Goal: Find contact information: Find contact information

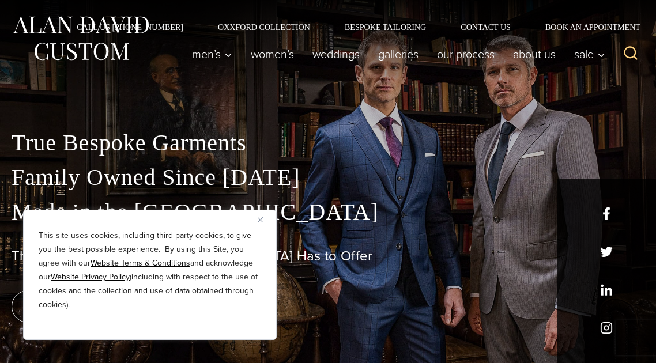
click at [261, 213] on div "This site uses cookies, including third party cookies, to give you the best pos…" at bounding box center [150, 275] width 254 height 130
click at [259, 216] on button "Close" at bounding box center [265, 220] width 14 height 14
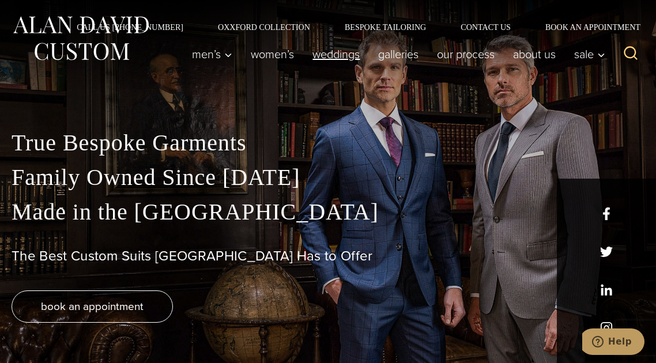
click at [319, 52] on link "weddings" at bounding box center [336, 54] width 66 height 23
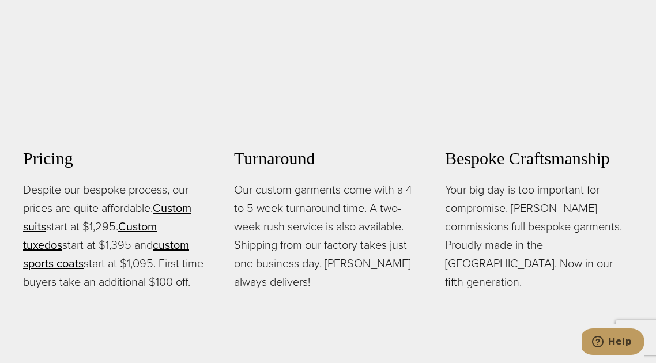
scroll to position [760, 0]
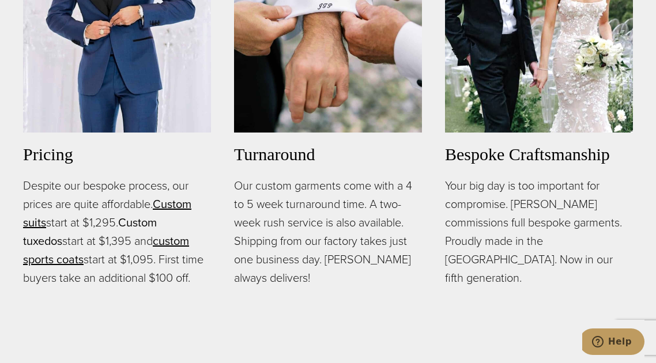
click at [157, 214] on link "Custom tuxedos" at bounding box center [90, 232] width 134 height 36
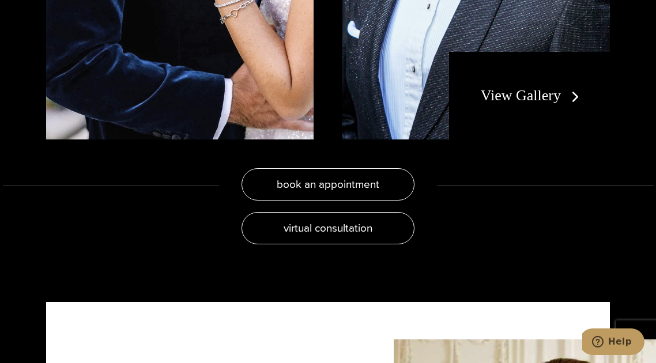
scroll to position [2186, 0]
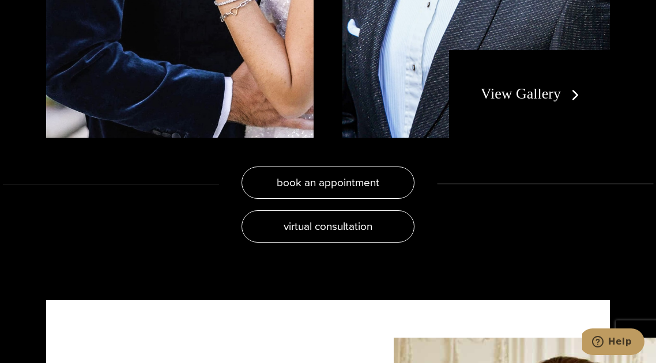
click at [528, 85] on link "View Gallery" at bounding box center [532, 93] width 103 height 17
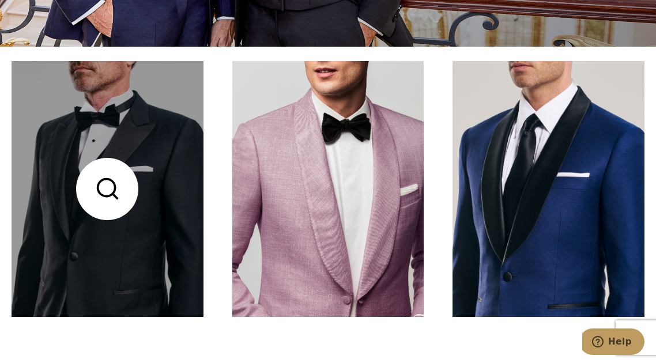
scroll to position [310, 0]
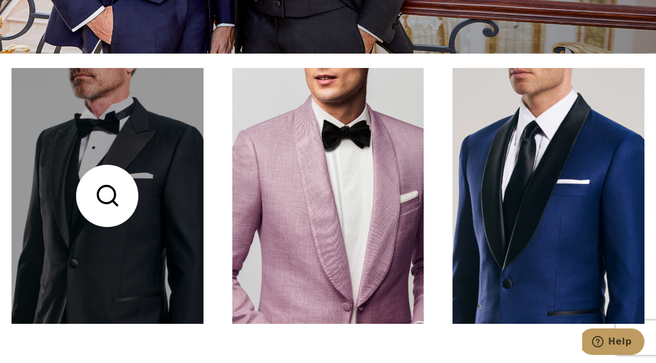
click at [108, 184] on link at bounding box center [108, 196] width 192 height 256
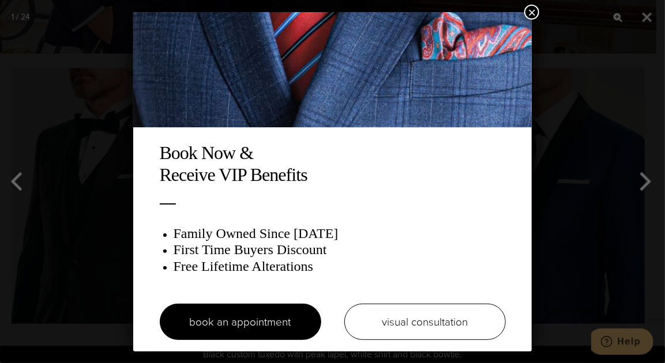
click at [524, 9] on button "×" at bounding box center [531, 12] width 15 height 15
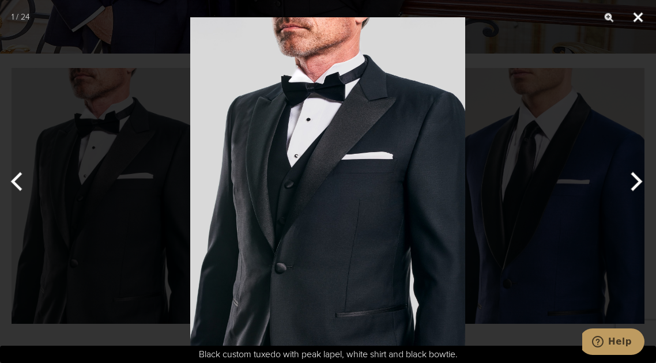
click at [638, 12] on button "Close" at bounding box center [638, 17] width 29 height 35
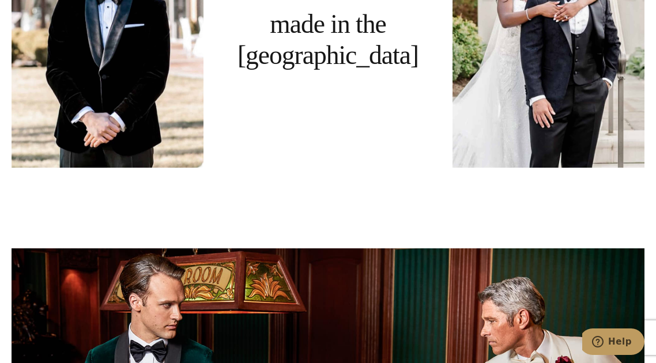
scroll to position [3283, 0]
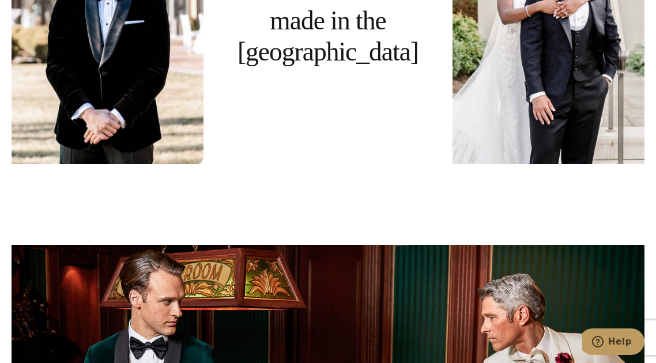
drag, startPoint x: 264, startPoint y: 261, endPoint x: 182, endPoint y: 208, distance: 97.7
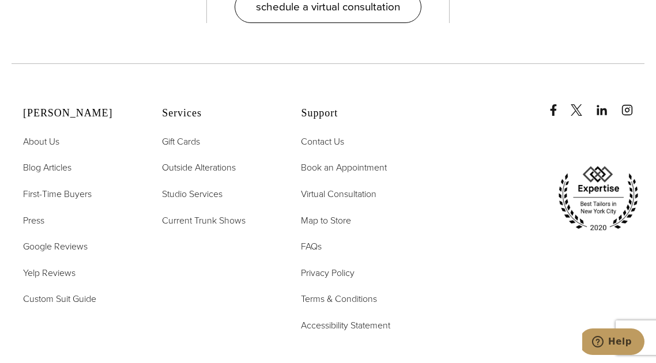
scroll to position [4782, 0]
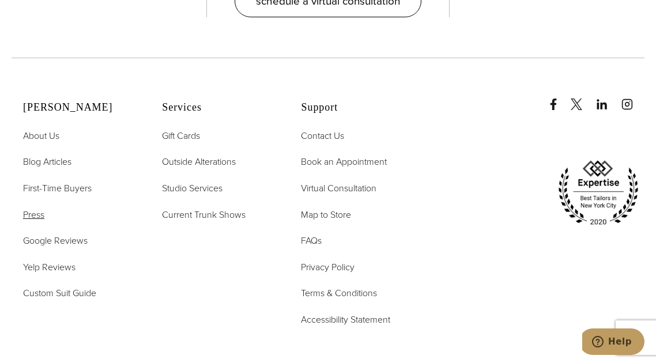
click at [40, 208] on span "Press" at bounding box center [33, 214] width 21 height 13
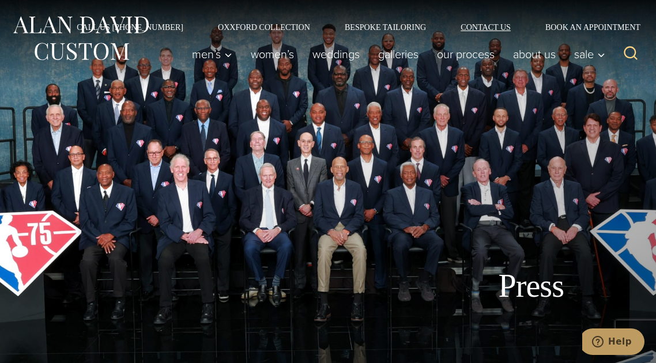
click at [483, 29] on link "Contact Us" at bounding box center [485, 27] width 85 height 8
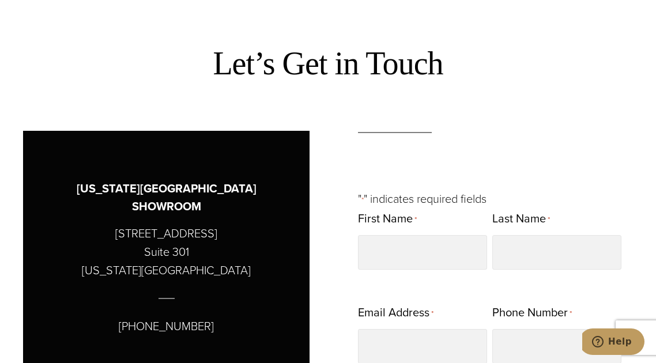
scroll to position [460, 0]
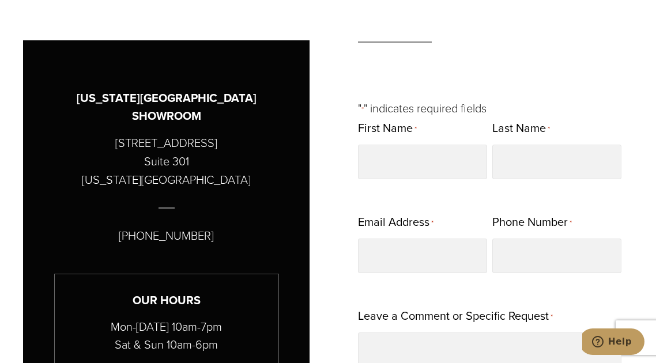
click at [149, 134] on p "515 Madison Avenue Suite 301 New York, NY 10022" at bounding box center [166, 161] width 169 height 55
copy p "515 Madison Avenue"
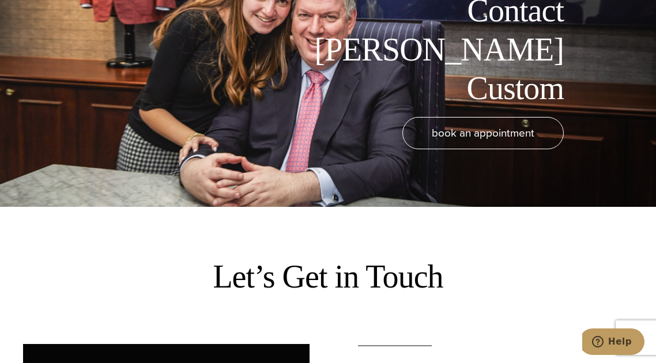
scroll to position [0, 0]
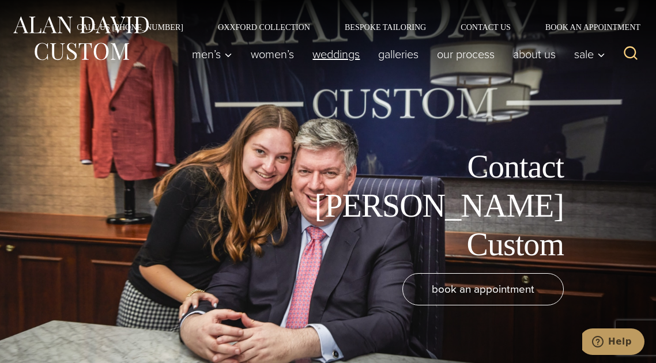
click at [351, 51] on link "weddings" at bounding box center [336, 54] width 66 height 23
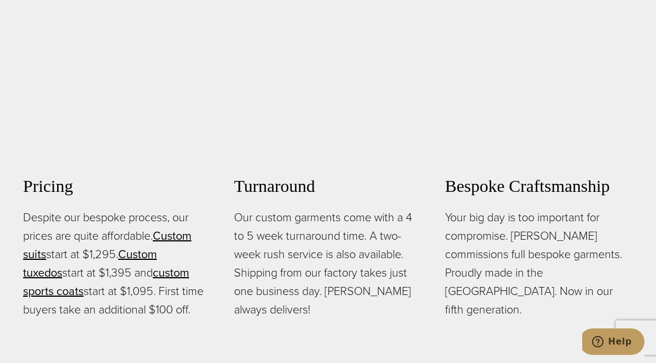
scroll to position [733, 0]
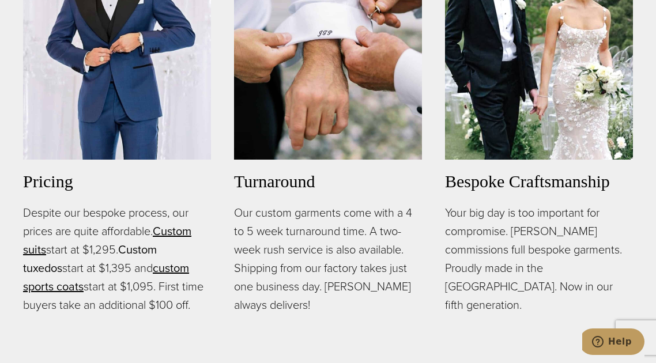
click at [157, 241] on link "Custom tuxedos" at bounding box center [90, 259] width 134 height 36
